Goal: Find specific page/section: Find specific page/section

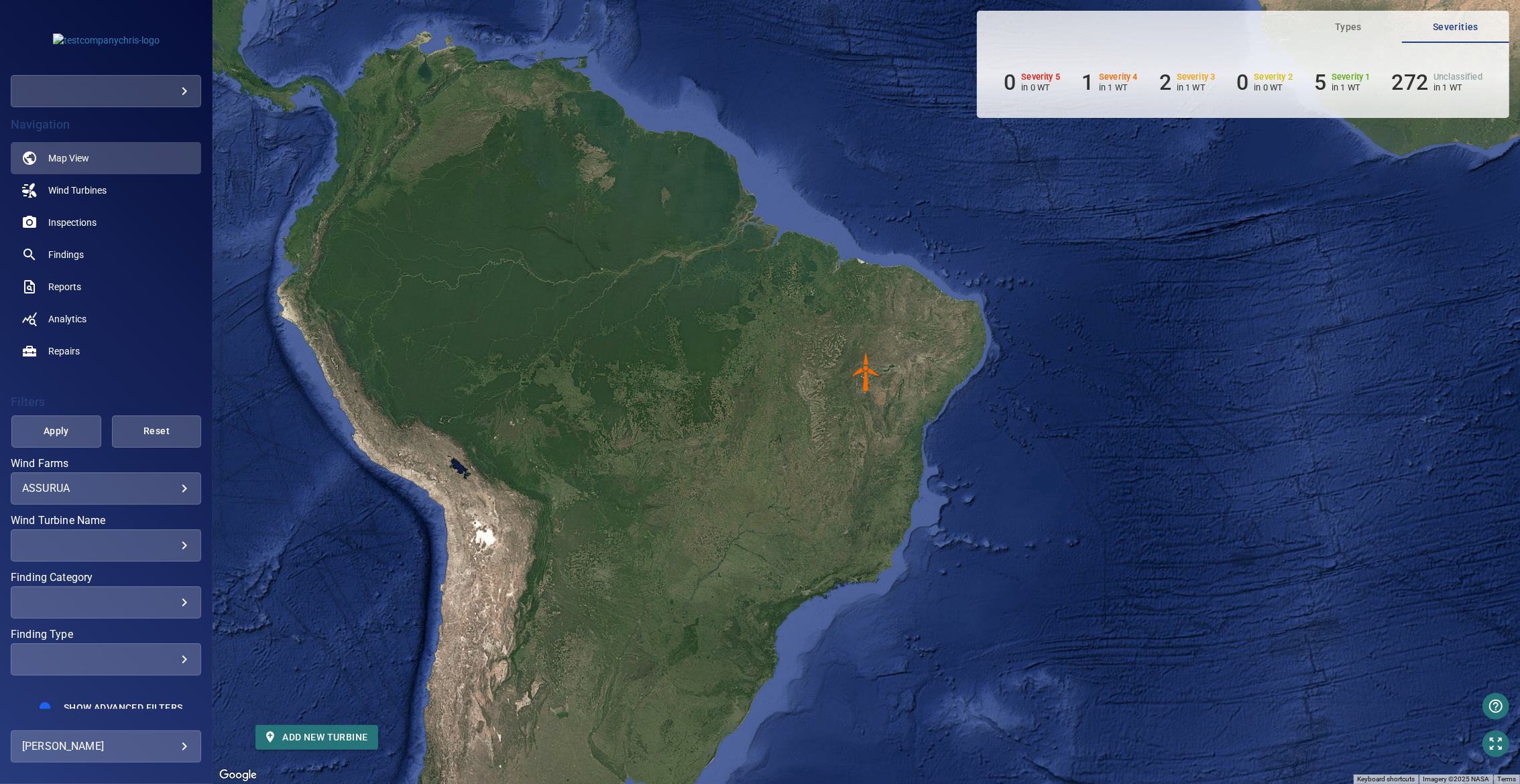
click at [134, 106] on div "​" at bounding box center [105, 92] width 191 height 32
click at [127, 90] on body "**********" at bounding box center [760, 392] width 1520 height 784
click at [198, 85] on link "demo" at bounding box center [277, 92] width 168 height 24
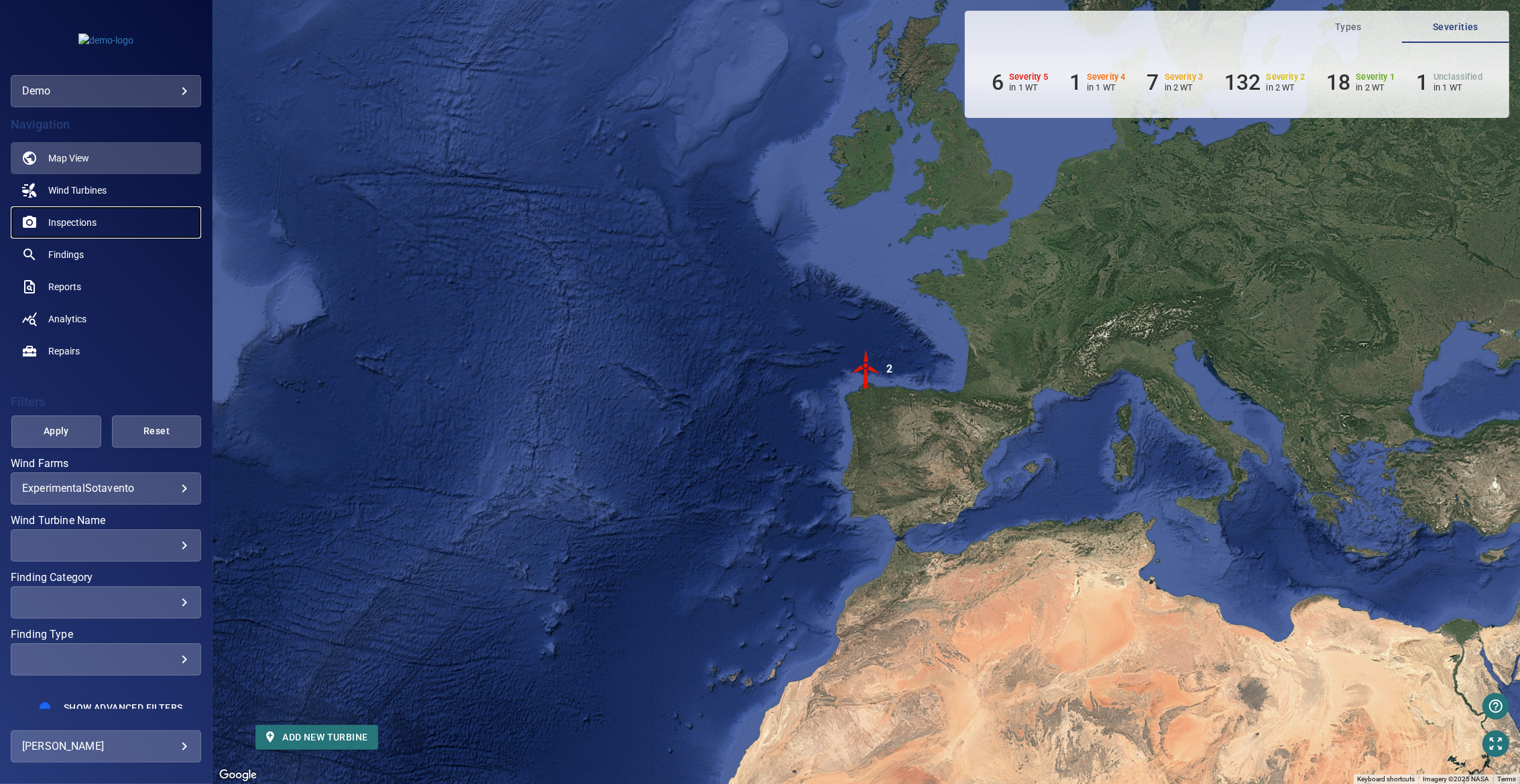
click at [77, 216] on span "Inspections" at bounding box center [73, 222] width 49 height 14
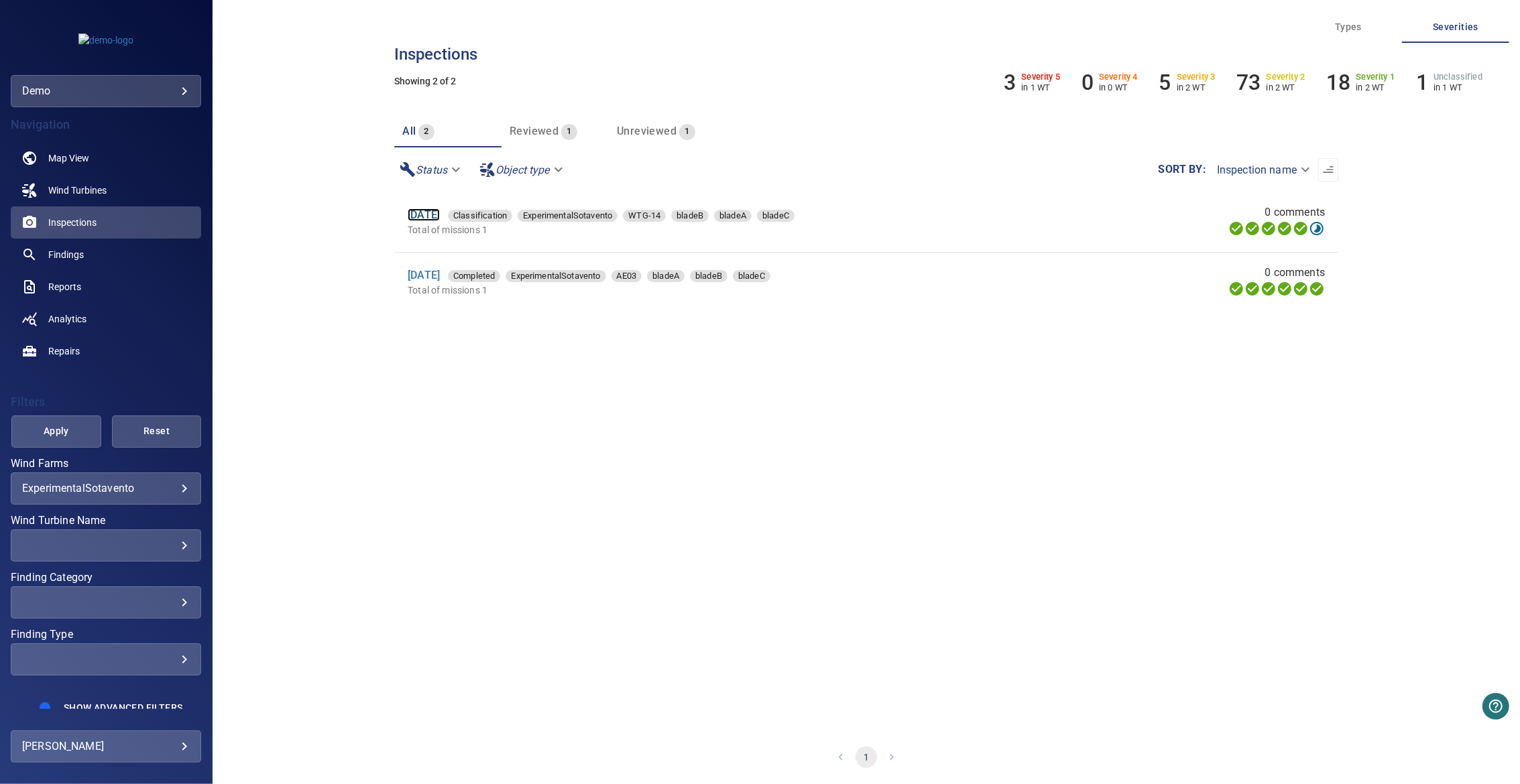
click at [436, 214] on link "[DATE]" at bounding box center [424, 215] width 32 height 13
click at [421, 268] on div "[DATE] Classification ExperimentalSotavento WTG-14 bladeB bladeA bladeC" at bounding box center [711, 276] width 605 height 16
click at [432, 272] on link "[DATE]" at bounding box center [424, 275] width 32 height 13
